Goal: Task Accomplishment & Management: Manage account settings

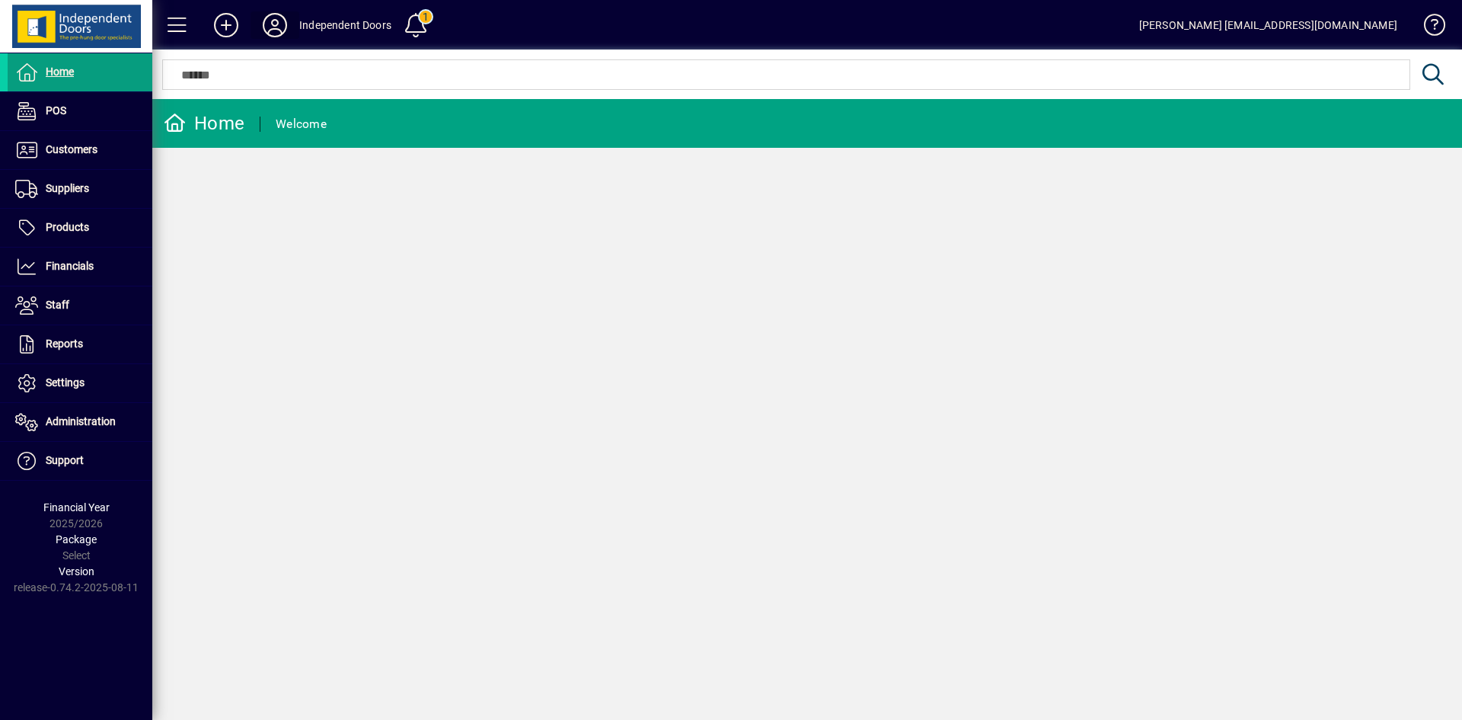
click at [269, 20] on icon at bounding box center [275, 25] width 30 height 24
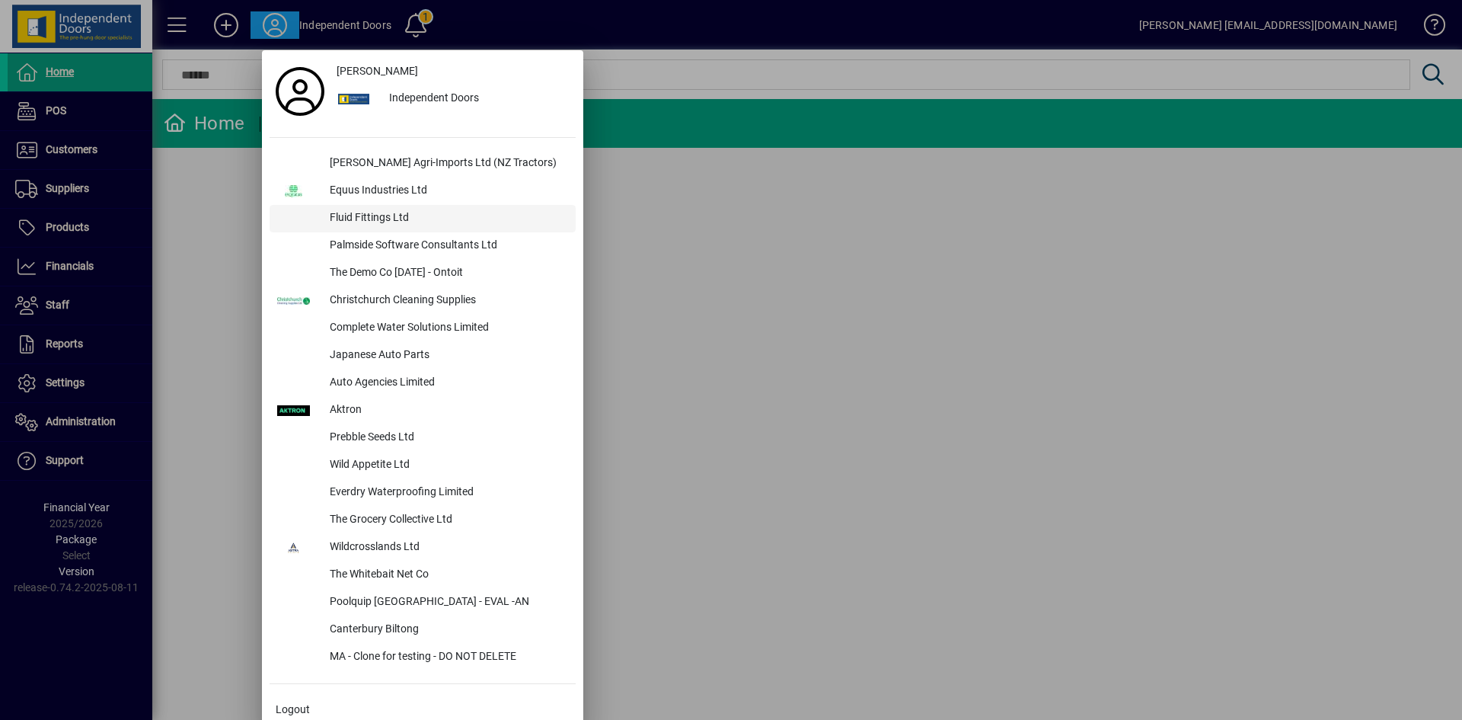
click at [381, 211] on div "Fluid Fittings Ltd" at bounding box center [447, 218] width 258 height 27
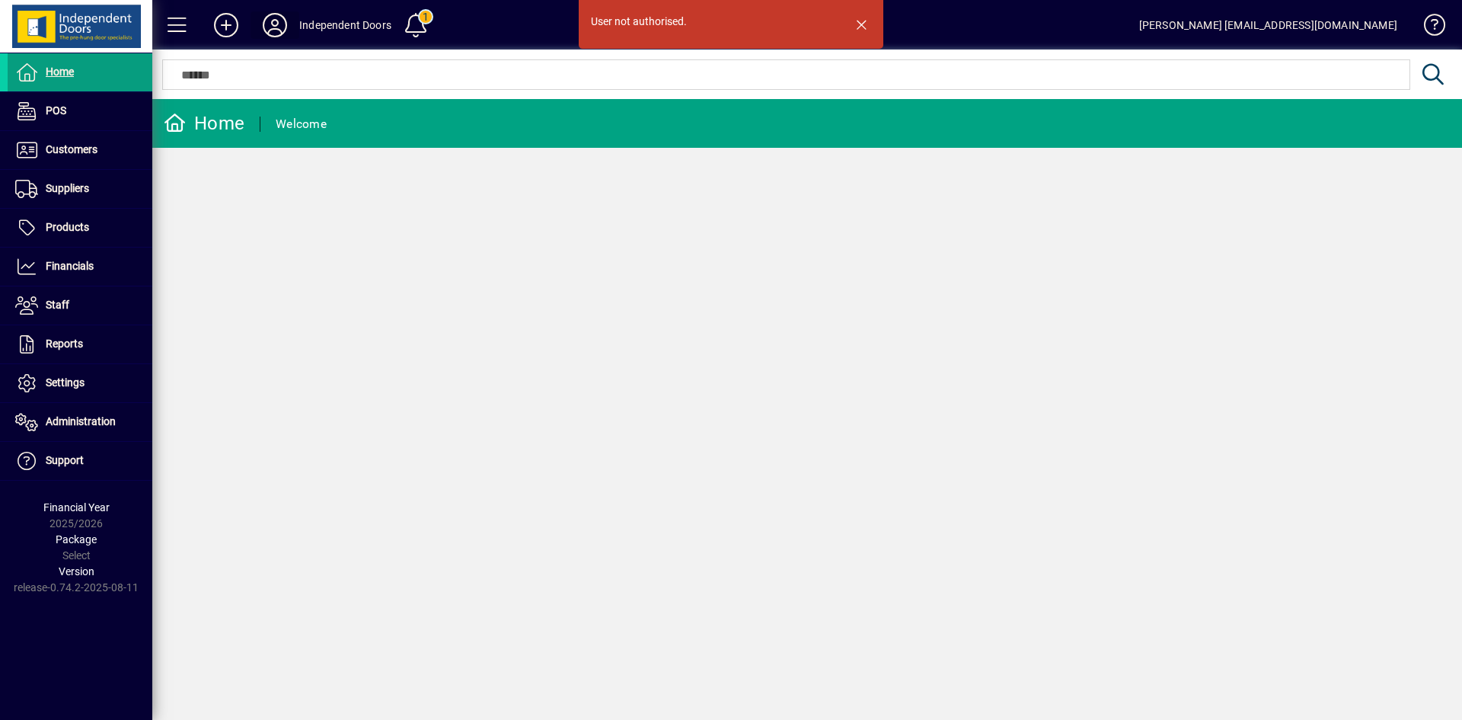
click at [273, 14] on icon at bounding box center [275, 25] width 30 height 24
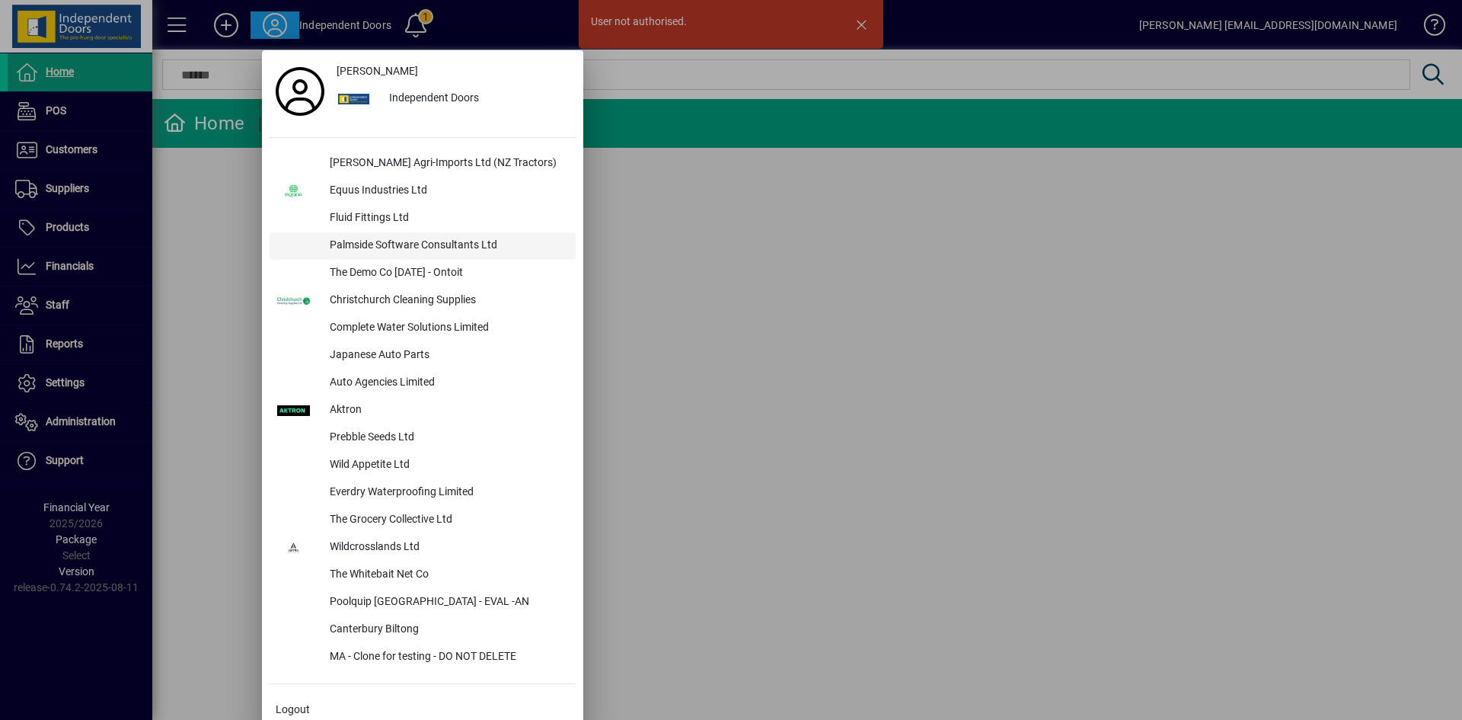
click at [381, 237] on div "Palmside Software Consultants Ltd" at bounding box center [447, 245] width 258 height 27
